Goal: Task Accomplishment & Management: Use online tool/utility

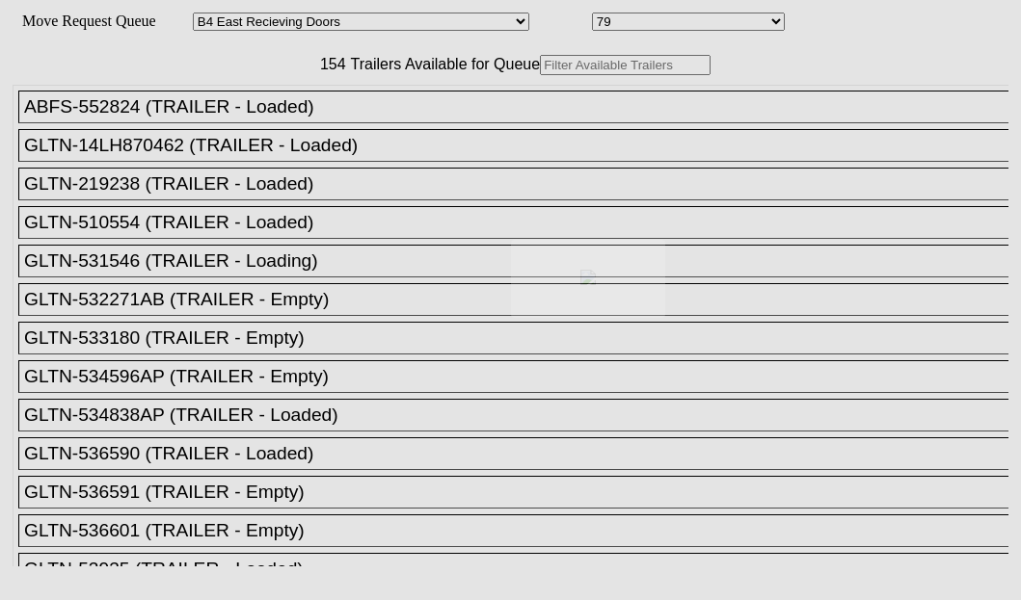
select select "527"
select select "8135"
click at [281, 115] on div at bounding box center [510, 300] width 1021 height 600
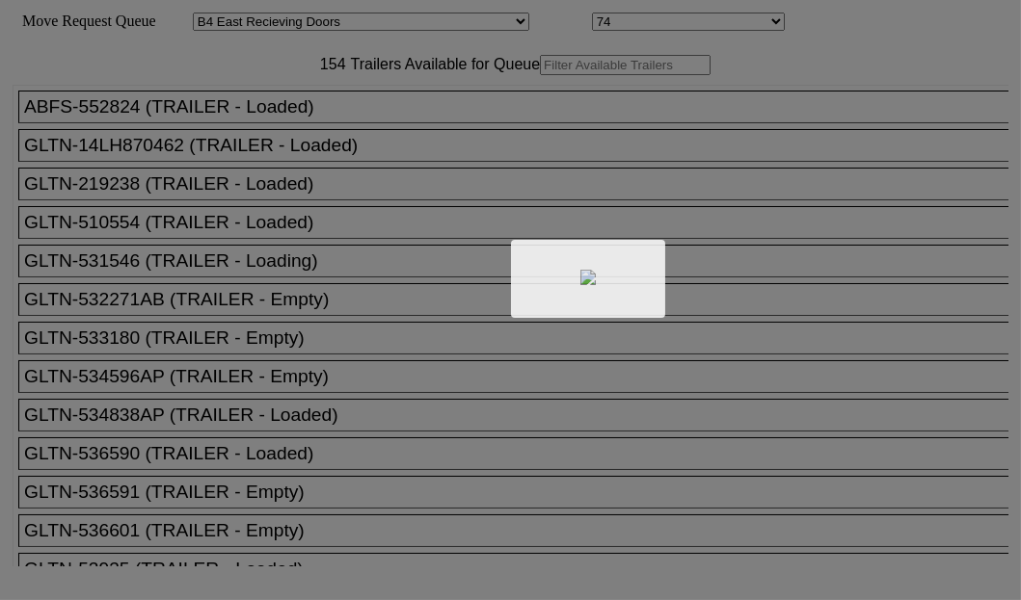
click at [299, 125] on div at bounding box center [510, 300] width 1021 height 600
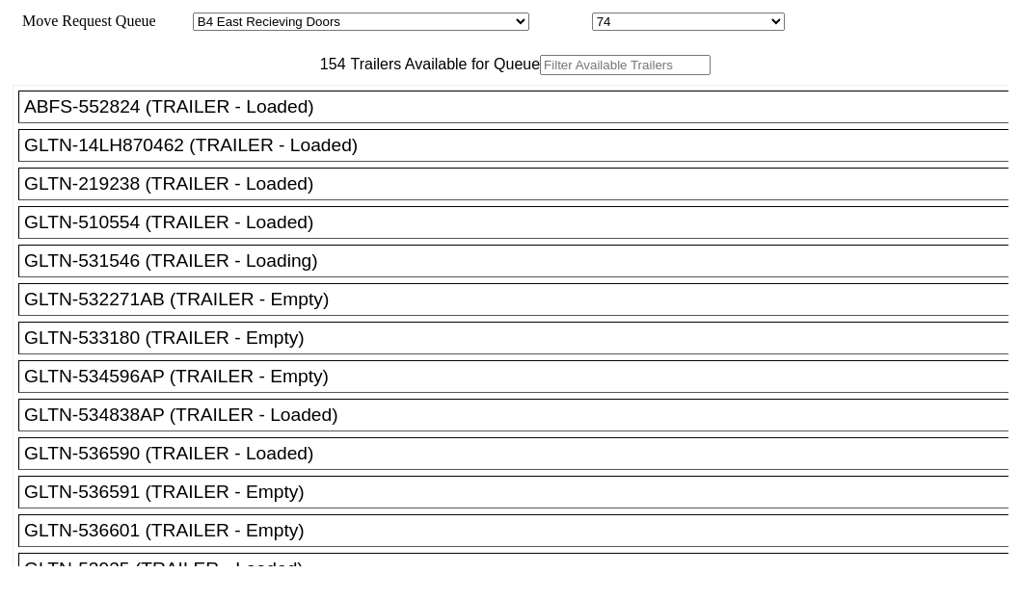
click at [540, 75] on input "text" at bounding box center [625, 65] width 171 height 20
paste input "615985"
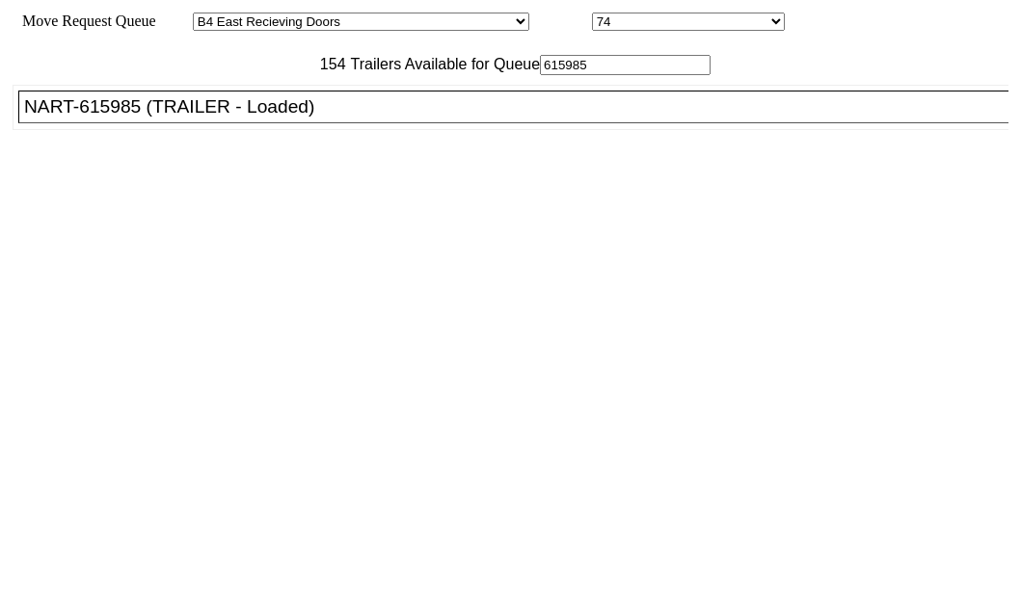
type input "615985"
click at [178, 118] on div "NART-615985 (TRAILER - Loaded)" at bounding box center [521, 106] width 995 height 21
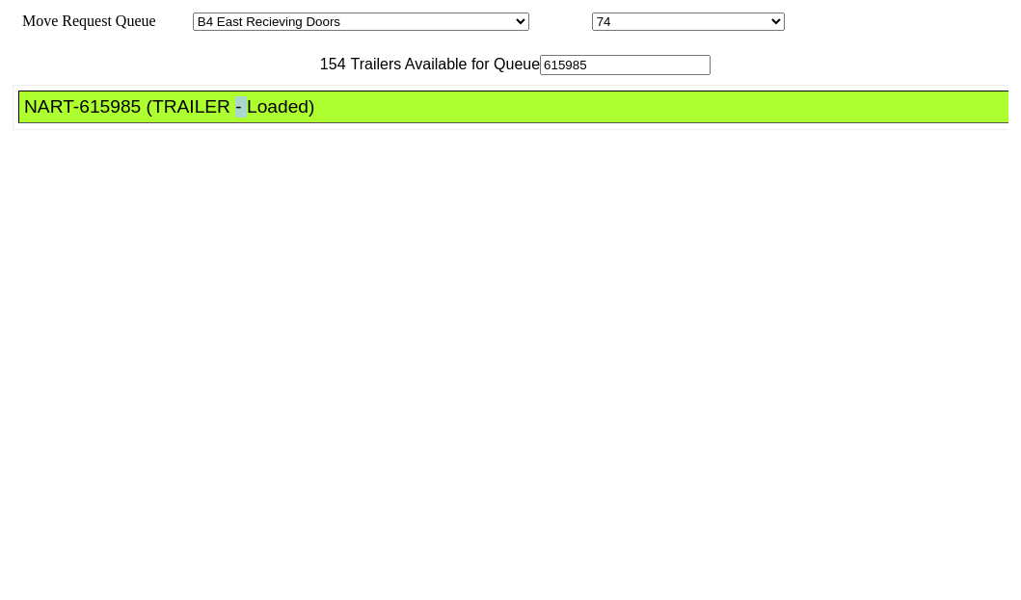
click at [178, 118] on div "NART-615985 (TRAILER - Loaded)" at bounding box center [521, 106] width 995 height 21
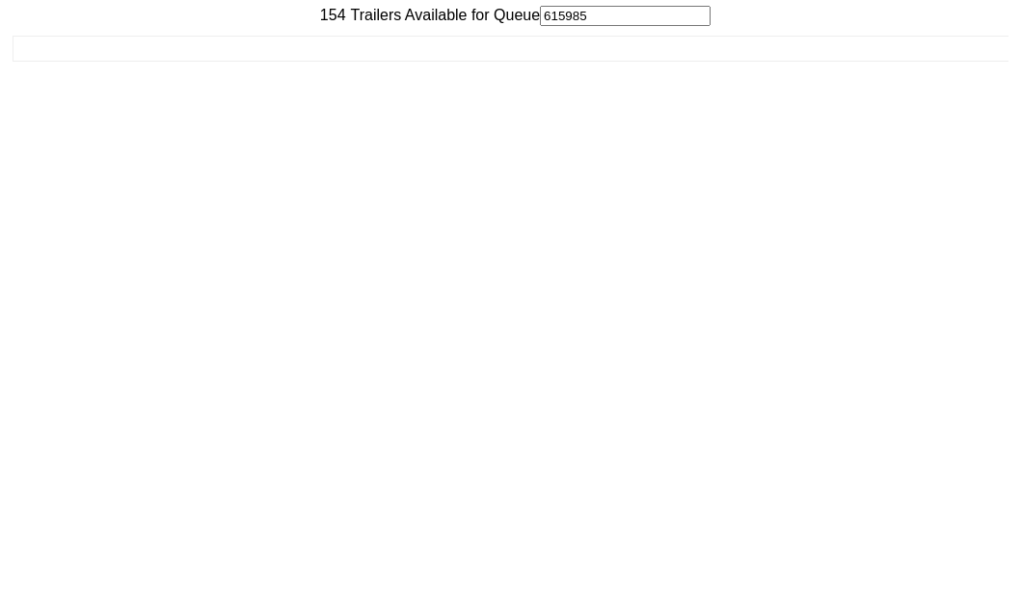
scroll to position [77, 0]
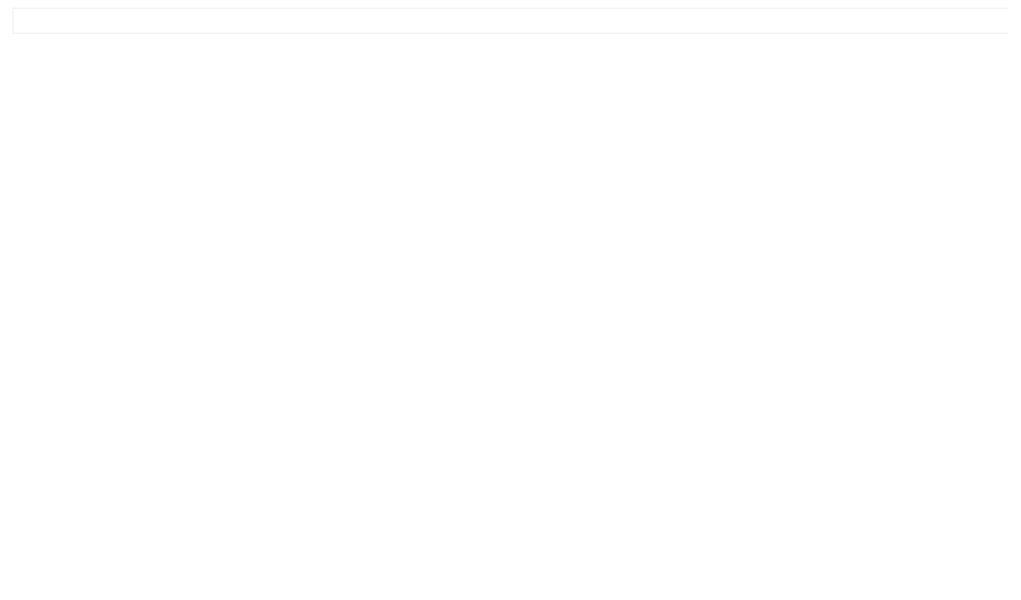
drag, startPoint x: 874, startPoint y: 527, endPoint x: 868, endPoint y: 552, distance: 25.7
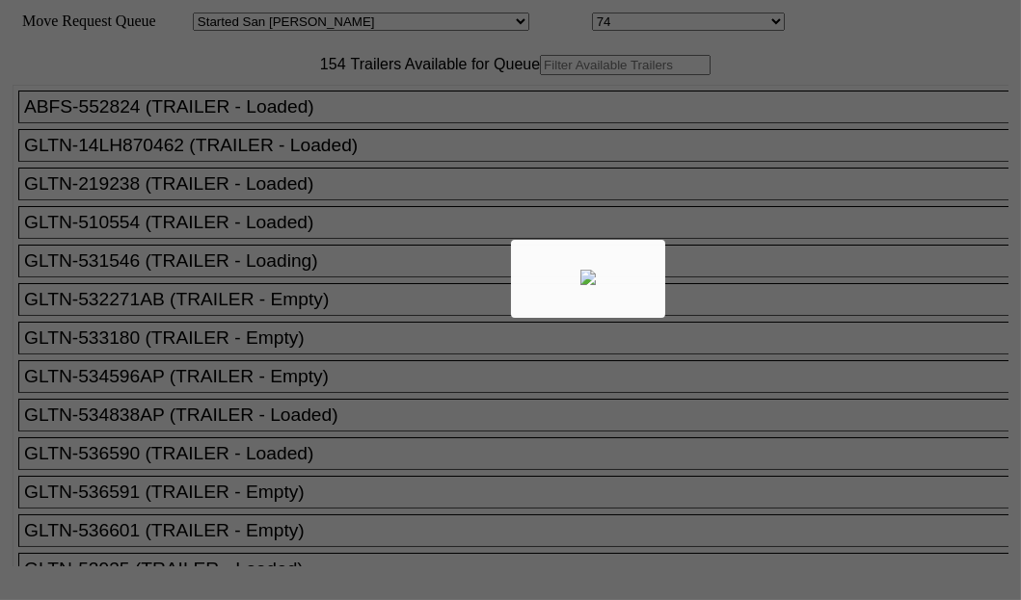
click at [324, 125] on div at bounding box center [510, 300] width 1021 height 600
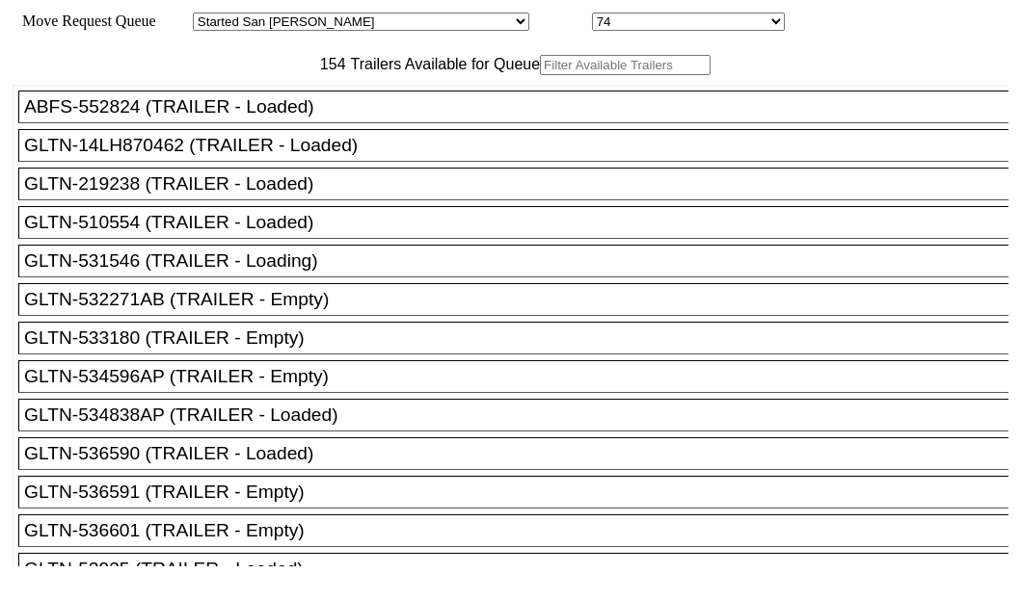
click at [540, 75] on input "text" at bounding box center [625, 65] width 171 height 20
drag, startPoint x: 324, startPoint y: 124, endPoint x: 377, endPoint y: 83, distance: 67.3
click at [540, 75] on input "text" at bounding box center [625, 65] width 171 height 20
paste input "TA160097"
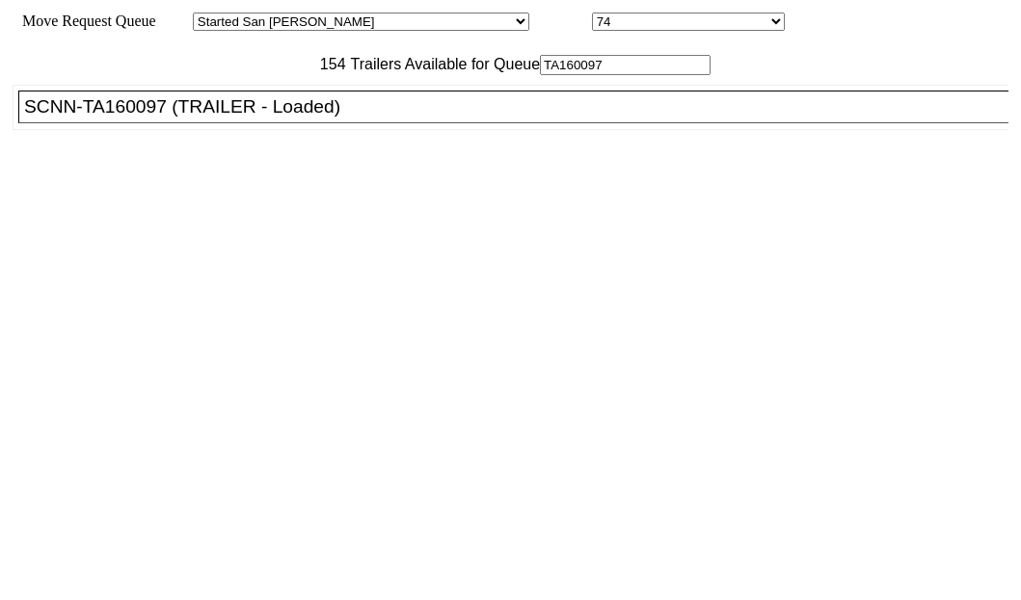
type input "TA160097"
click at [172, 118] on div "SCNN-TA160097 (TRAILER - Loaded)" at bounding box center [521, 106] width 995 height 21
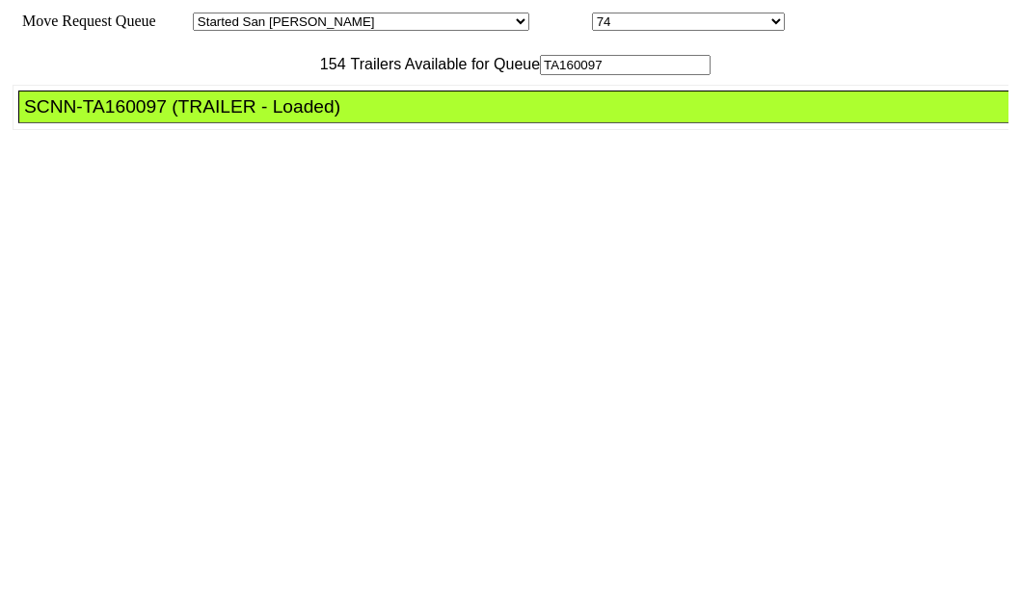
click at [172, 118] on div "SCNN-TA160097 (TRAILER - Loaded)" at bounding box center [521, 106] width 995 height 21
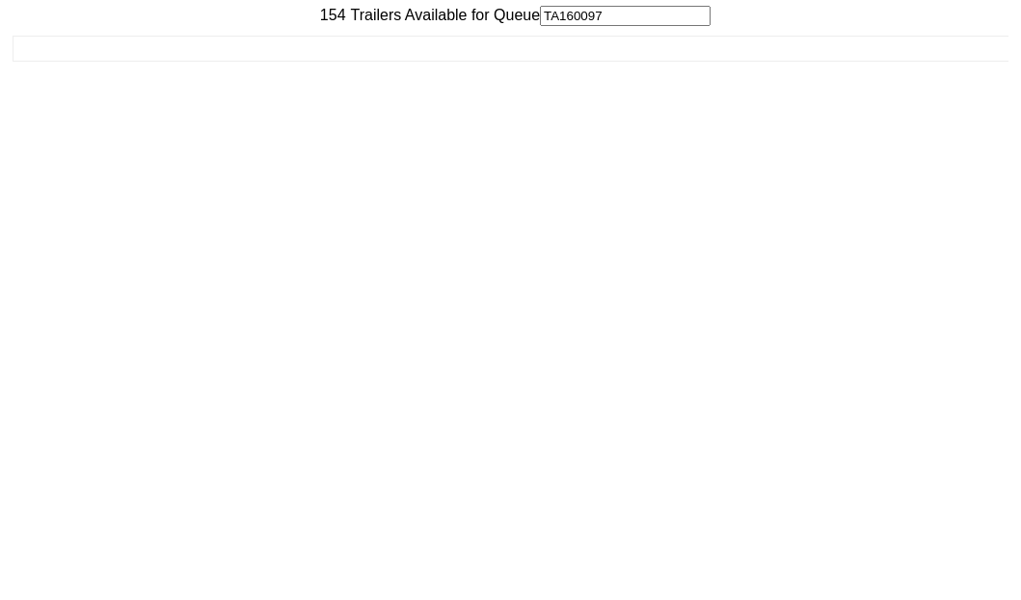
scroll to position [77, 0]
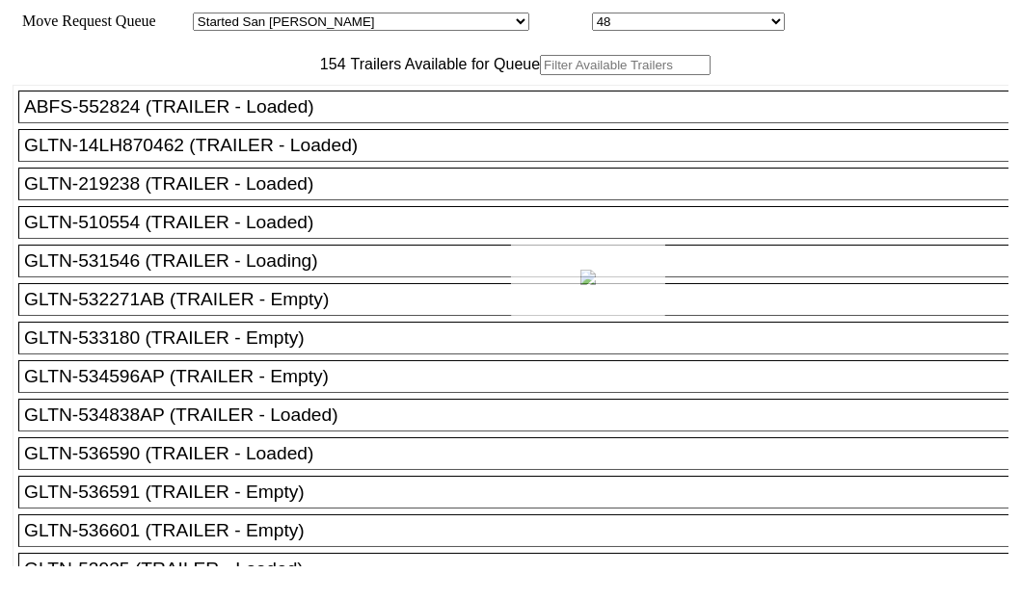
click at [274, 125] on div at bounding box center [510, 300] width 1021 height 600
click at [540, 75] on input "text" at bounding box center [625, 65] width 171 height 20
paste input "STTU433163"
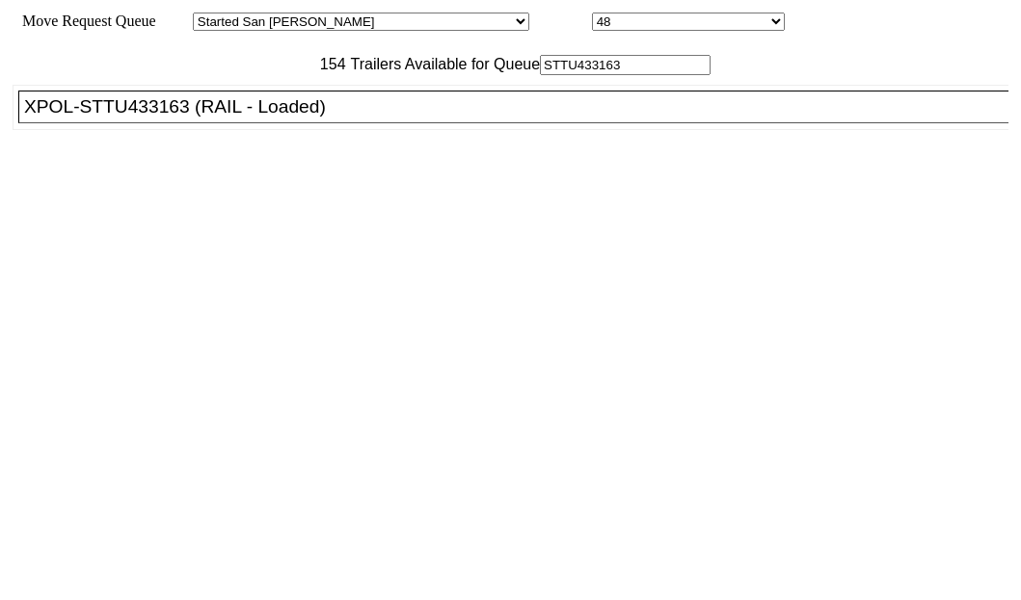
type input "STTU433163"
click at [113, 118] on div "XPOL-STTU433163 (RAIL - Loaded)" at bounding box center [521, 106] width 995 height 21
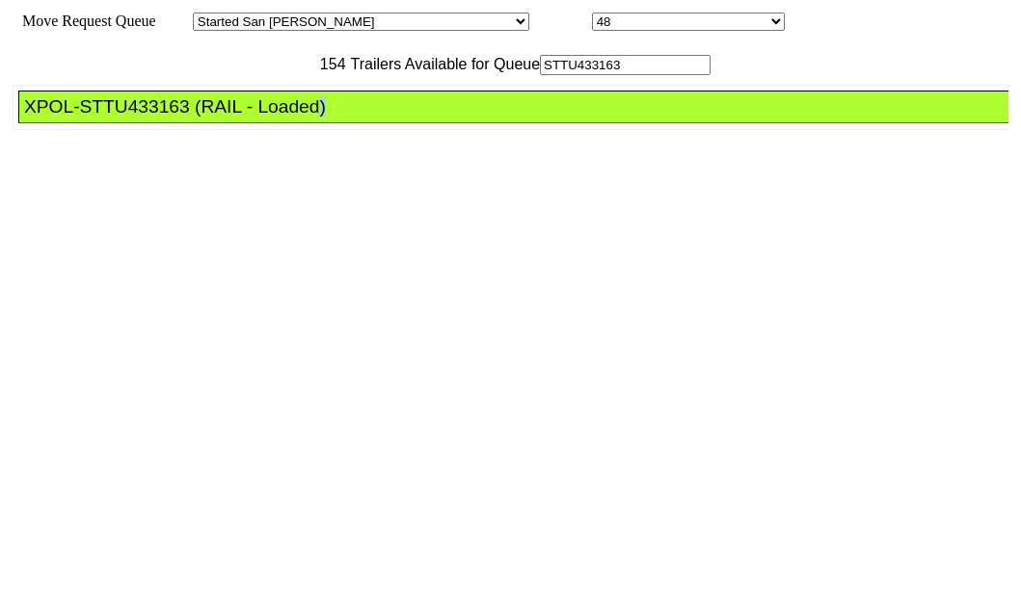
click at [113, 118] on div "XPOL-STTU433163 (RAIL - Loaded)" at bounding box center [521, 106] width 995 height 21
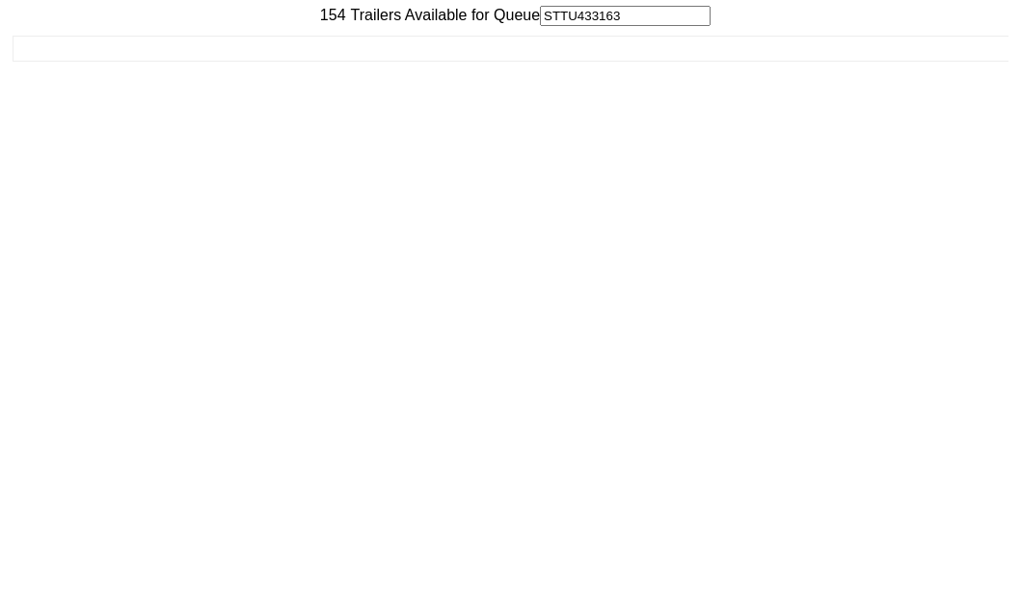
scroll to position [77, 0]
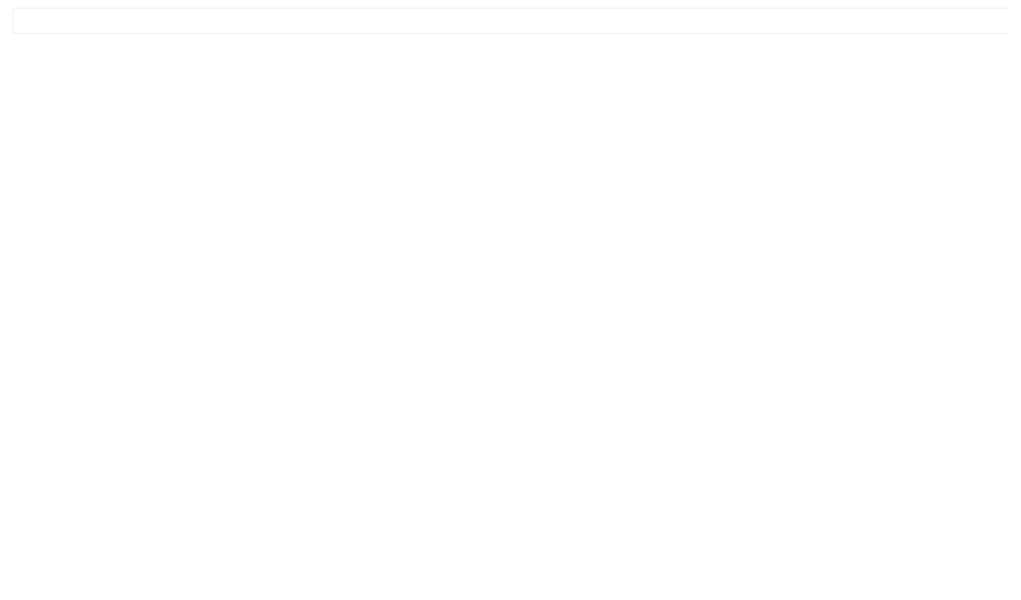
click at [886, 561] on div "Move Queue Updated 154 Trailers Available for Queue STTU433163 ABFS-552824 (TRA…" at bounding box center [510, 257] width 995 height 607
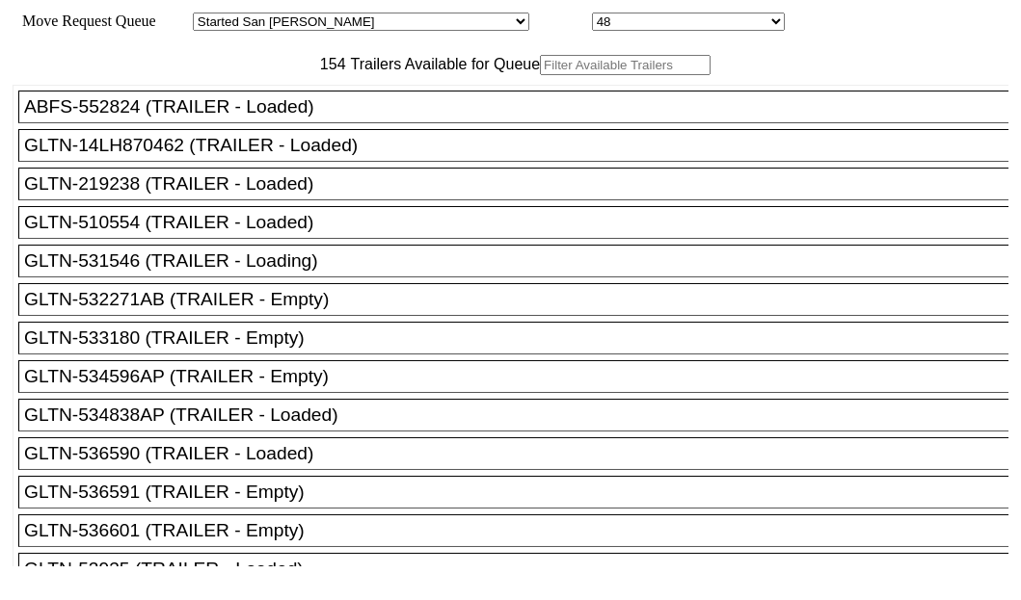
drag, startPoint x: 289, startPoint y: 110, endPoint x: 297, endPoint y: 117, distance: 10.2
click at [295, 75] on div "154 Trailers Available for Queue" at bounding box center [510, 65] width 995 height 20
click at [323, 141] on div "154 Trailers Available for Queue ABFS-552824 (TRAILER - Loaded) GLTN-14LH870462…" at bounding box center [510, 311] width 995 height 512
click at [540, 75] on input "text" at bounding box center [625, 65] width 171 height 20
paste input "161278"
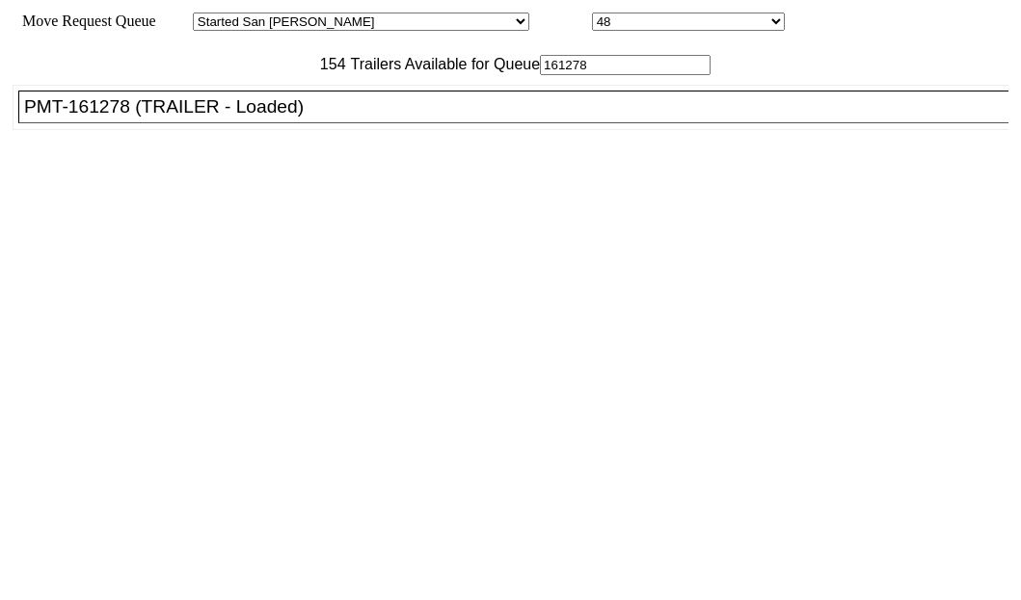
type input "161278"
click at [119, 118] on div "PMT-161278 (TRAILER - Loaded)" at bounding box center [521, 106] width 995 height 21
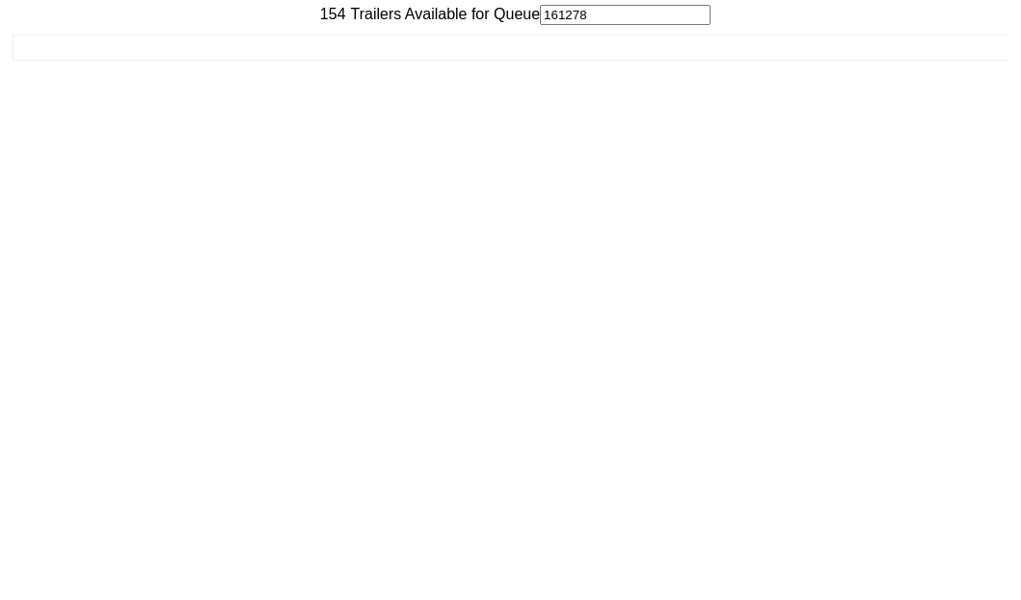
scroll to position [77, 0]
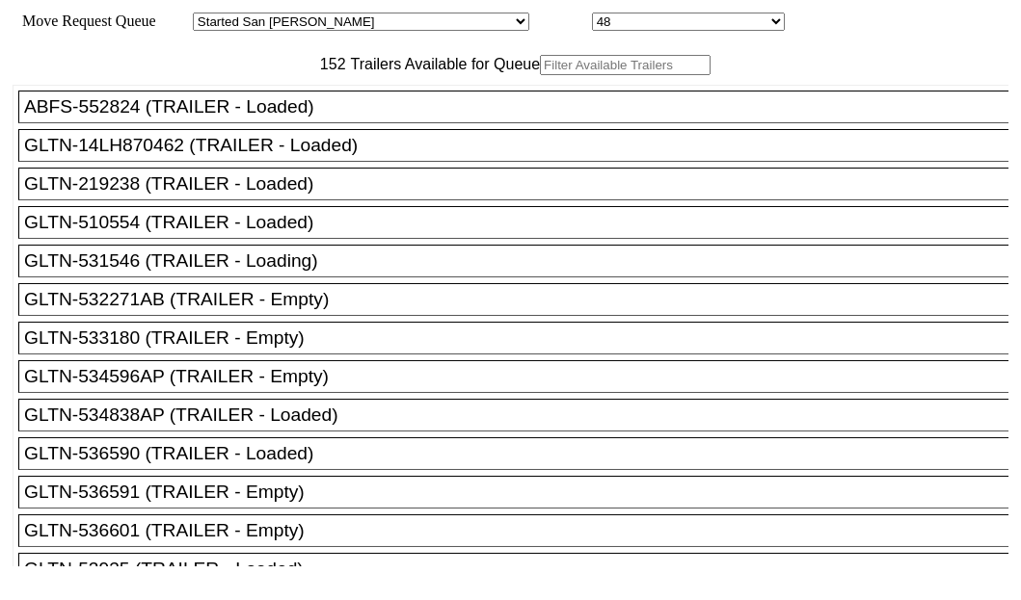
click at [540, 75] on input "text" at bounding box center [625, 65] width 171 height 20
paste input "525401"
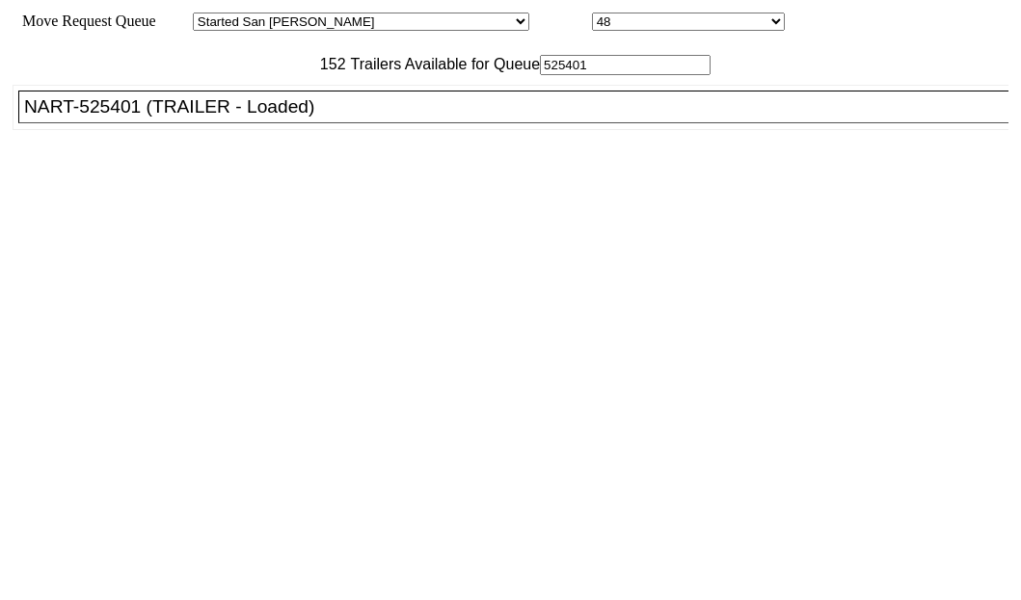
type input "525401"
click at [60, 118] on div "NART-525401 (TRAILER - Loaded)" at bounding box center [521, 106] width 995 height 21
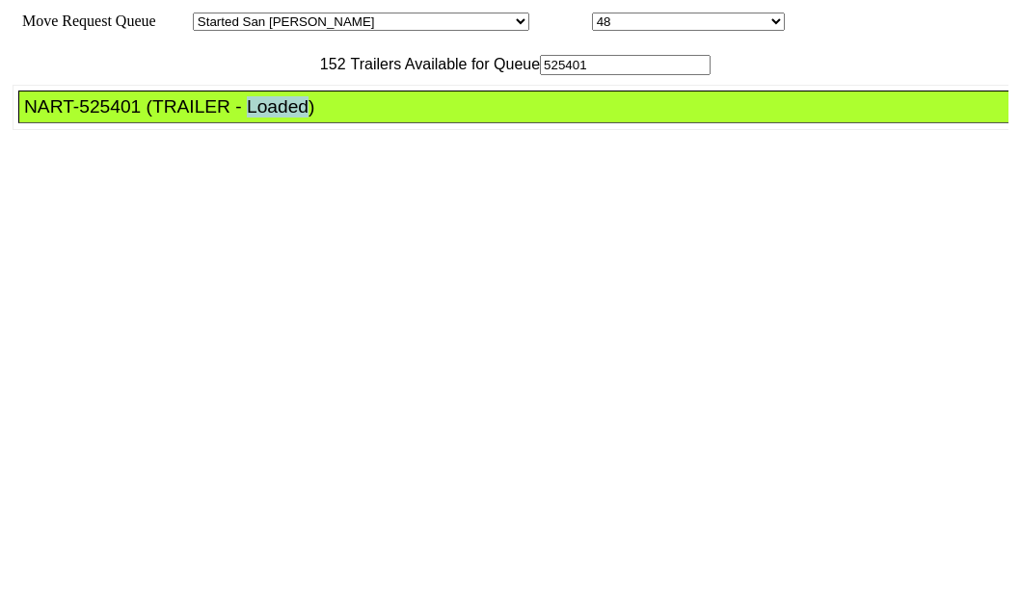
click at [60, 118] on div "NART-525401 (TRAILER - Loaded)" at bounding box center [521, 106] width 995 height 21
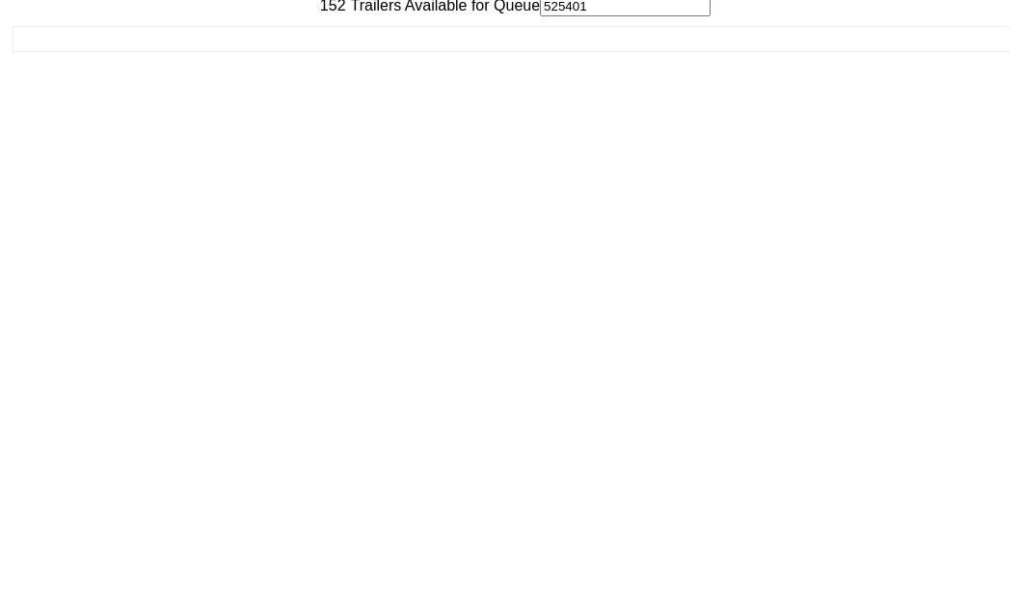
scroll to position [77, 0]
